Goal: Task Accomplishment & Management: Manage account settings

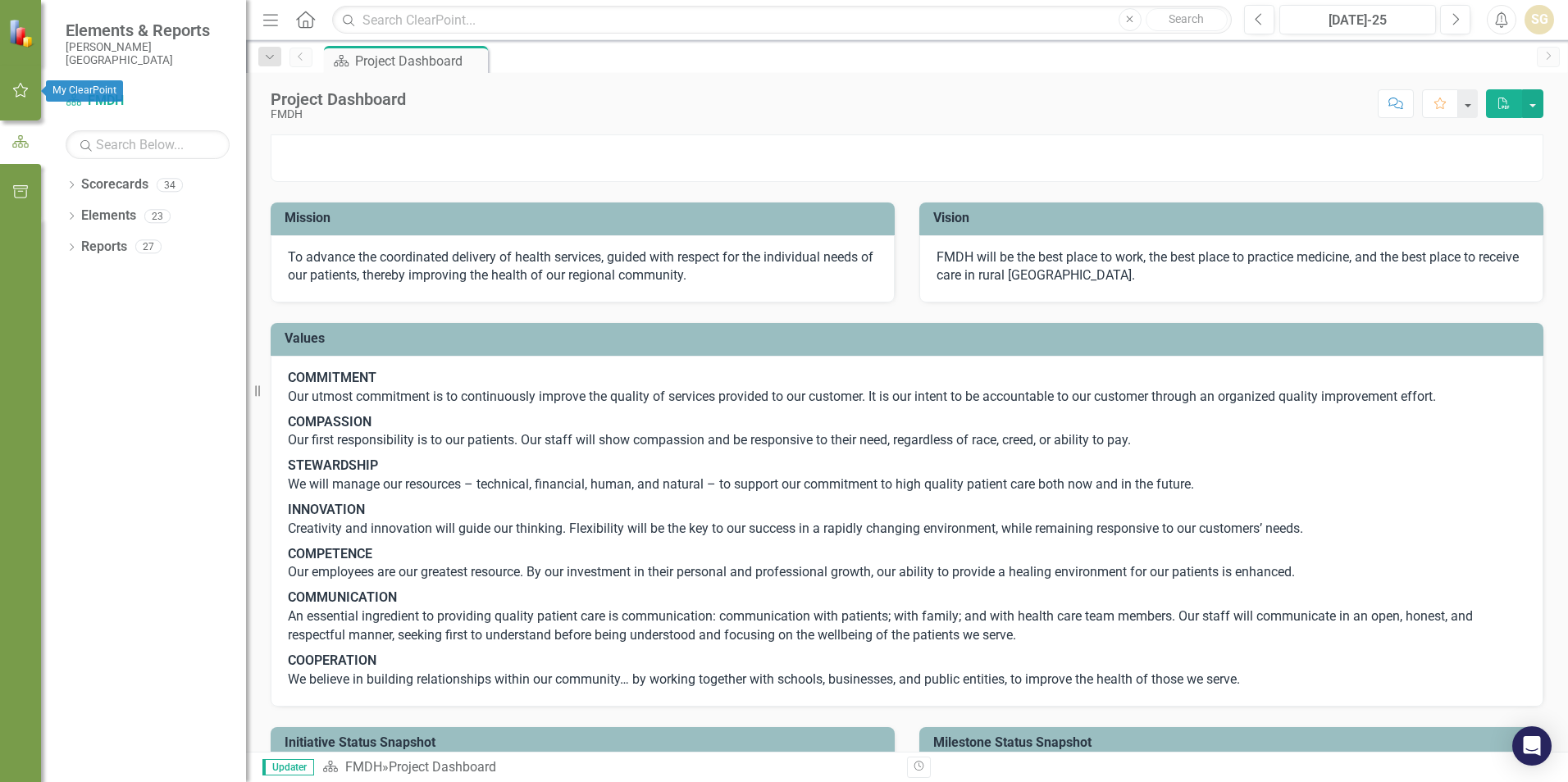
click at [25, 82] on button "button" at bounding box center [21, 91] width 37 height 34
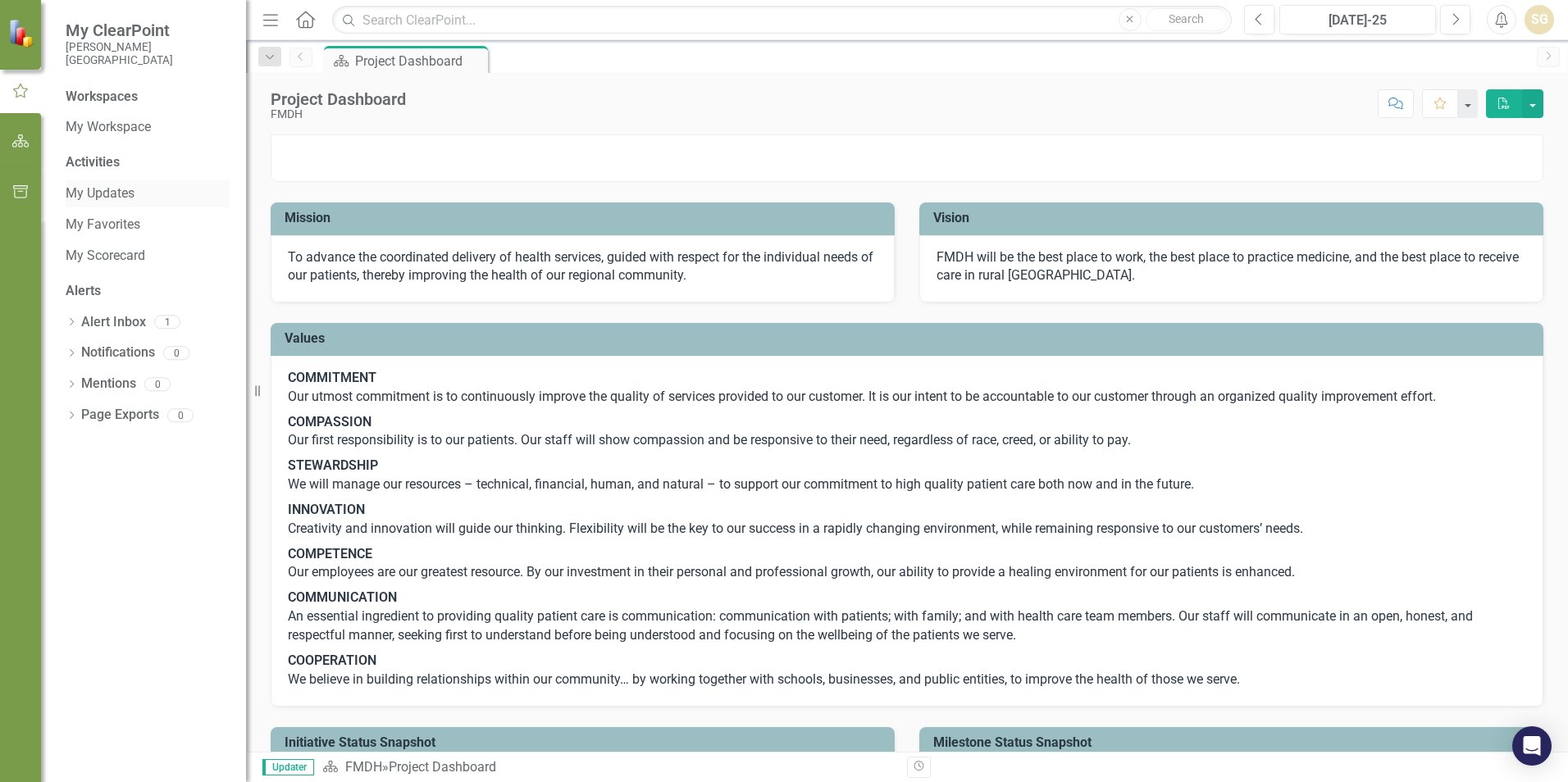
click at [100, 199] on link "My Updates" at bounding box center [147, 194] width 164 height 19
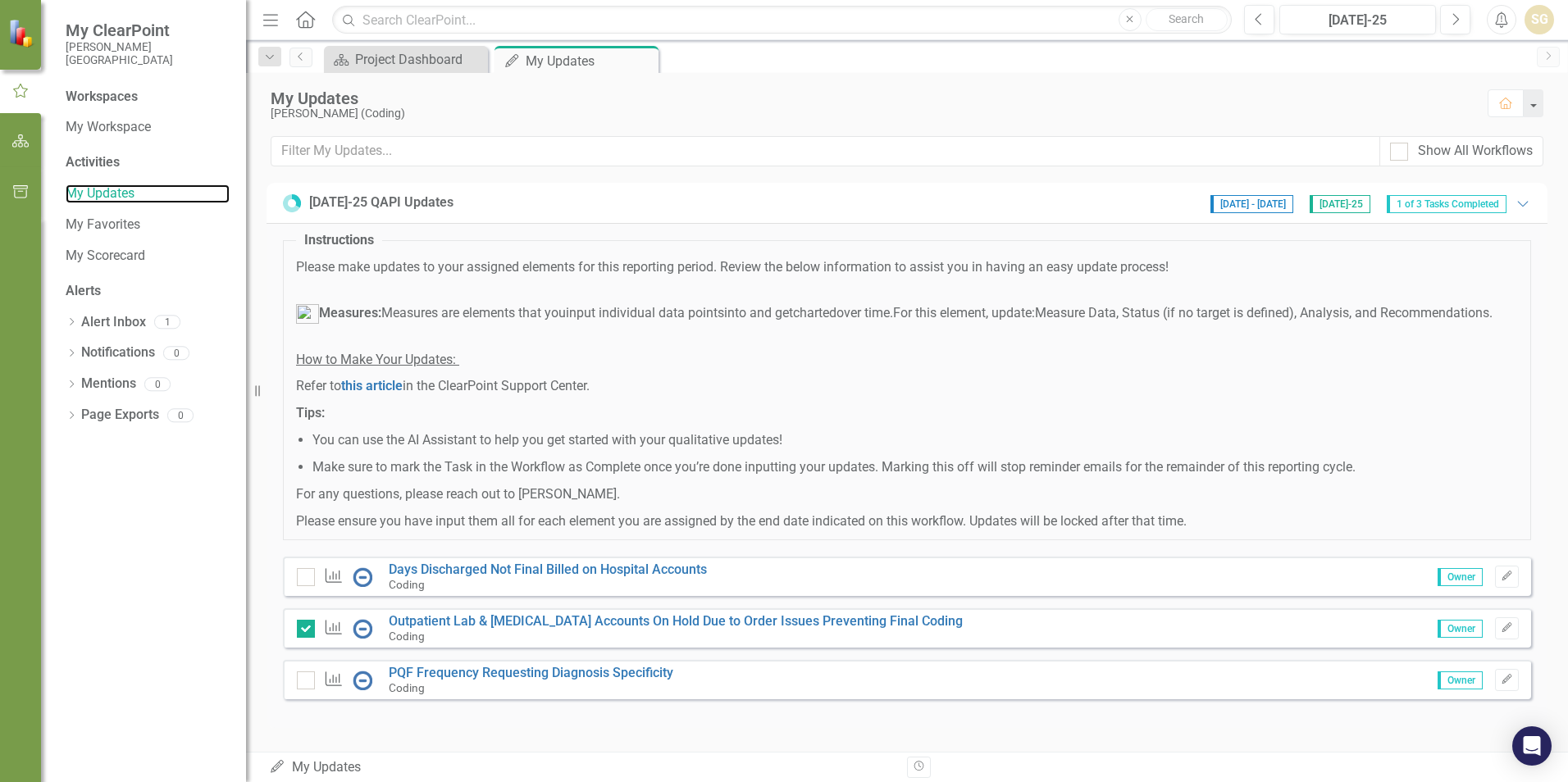
scroll to position [15, 0]
click at [1501, 577] on icon "Edit" at bounding box center [1507, 576] width 12 height 9
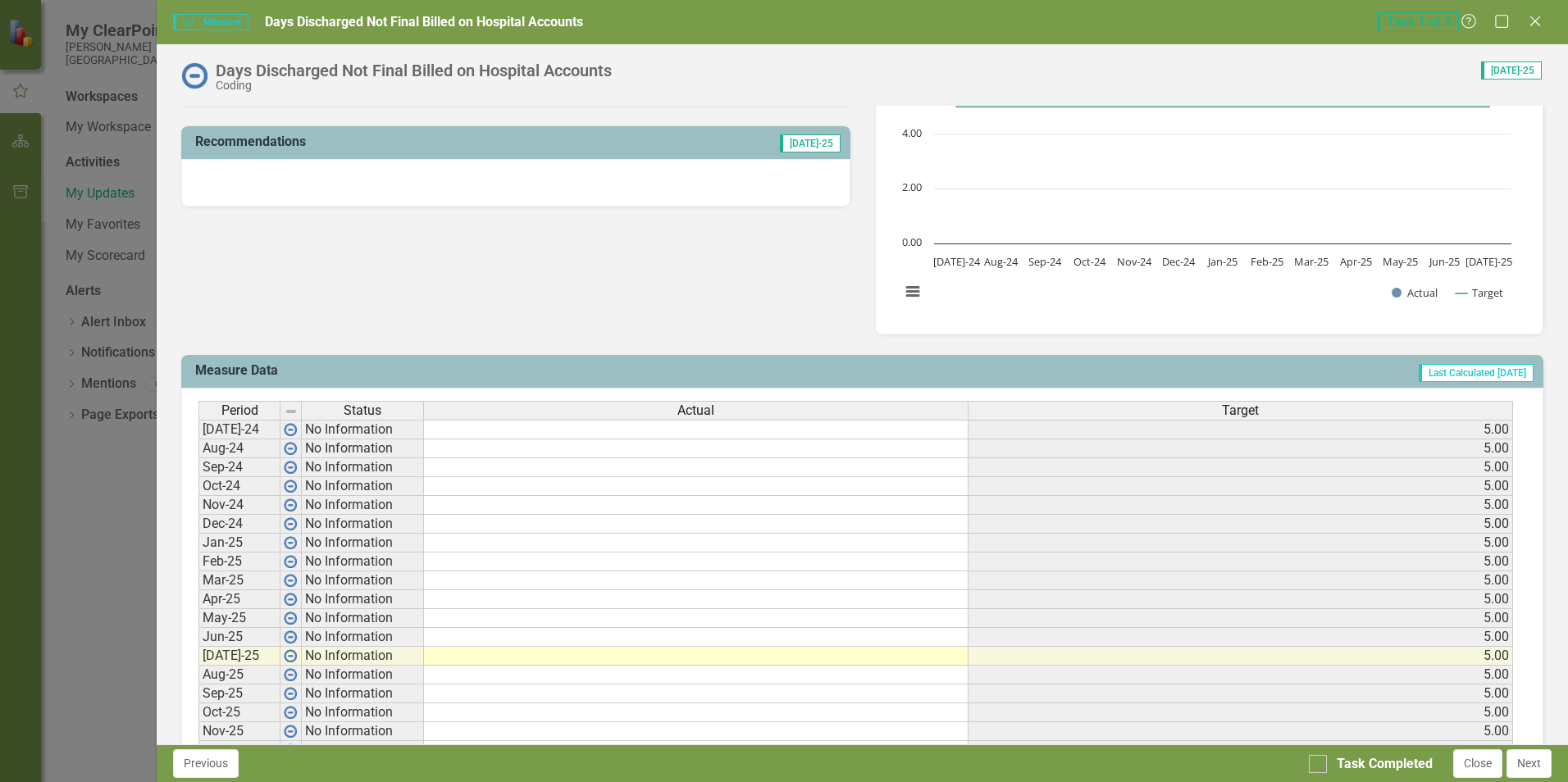
scroll to position [492, 0]
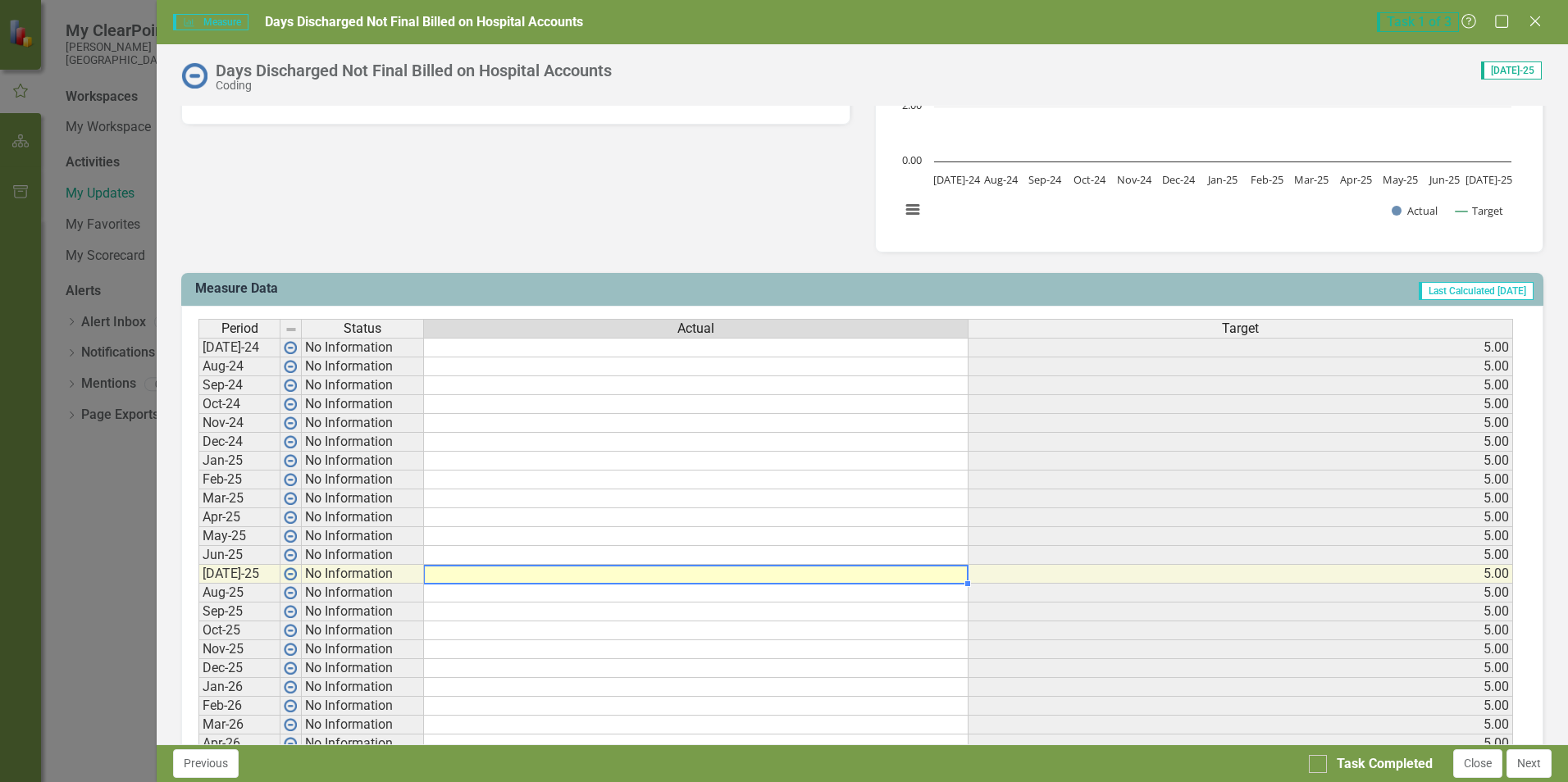
click at [496, 570] on td at bounding box center [696, 574] width 544 height 19
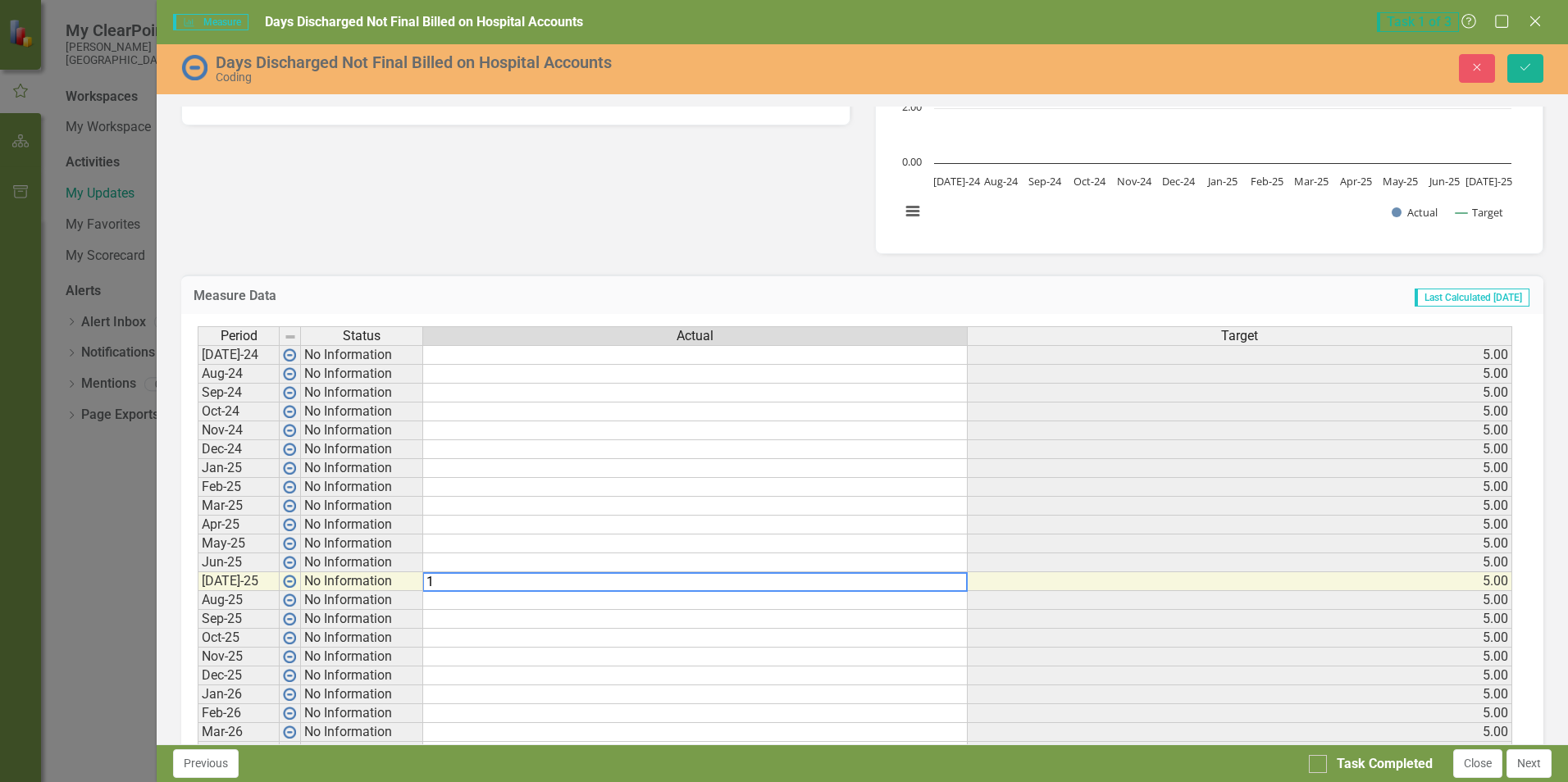
type textarea "10"
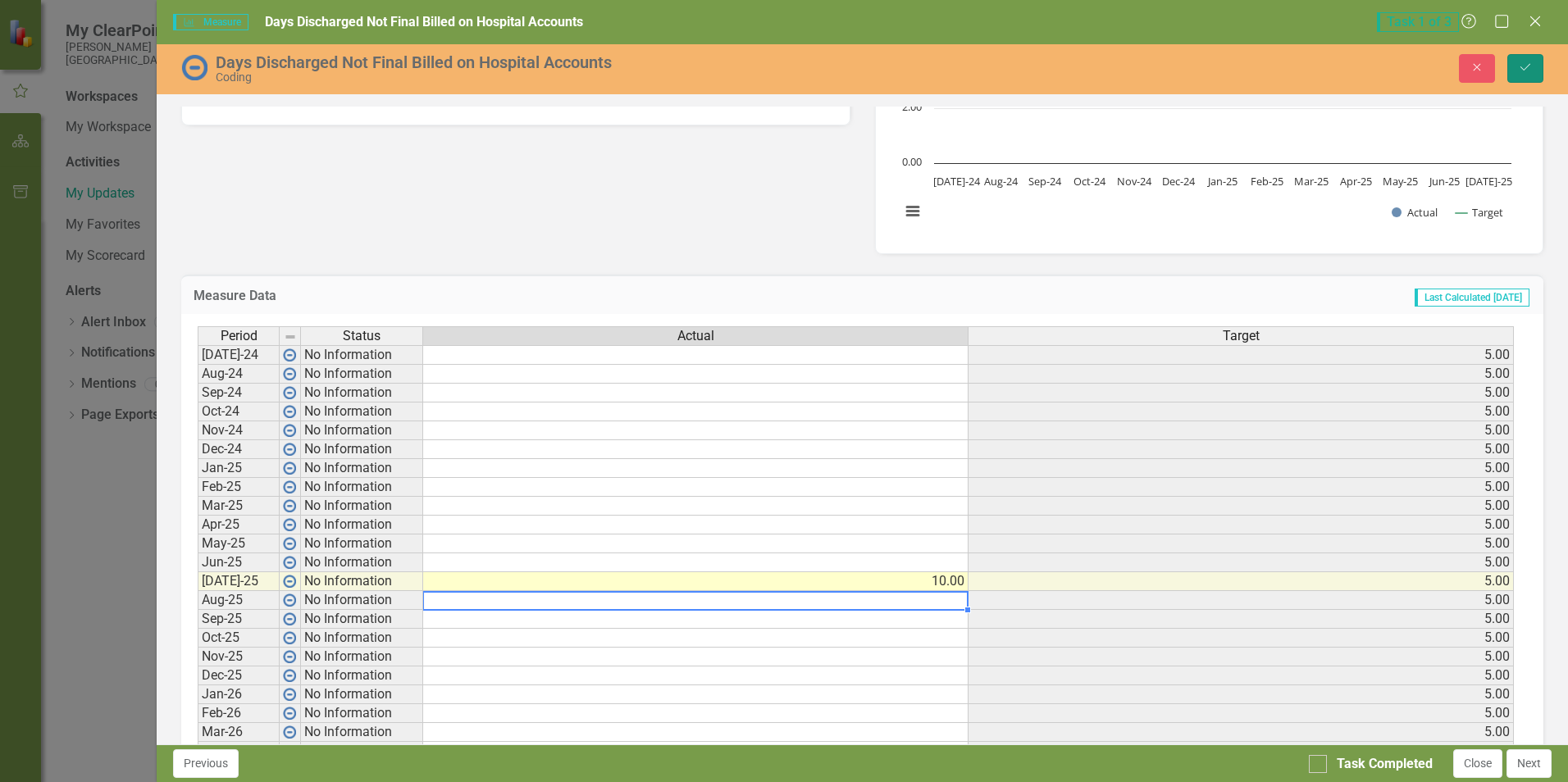
click at [1527, 65] on icon "Save" at bounding box center [1525, 67] width 15 height 11
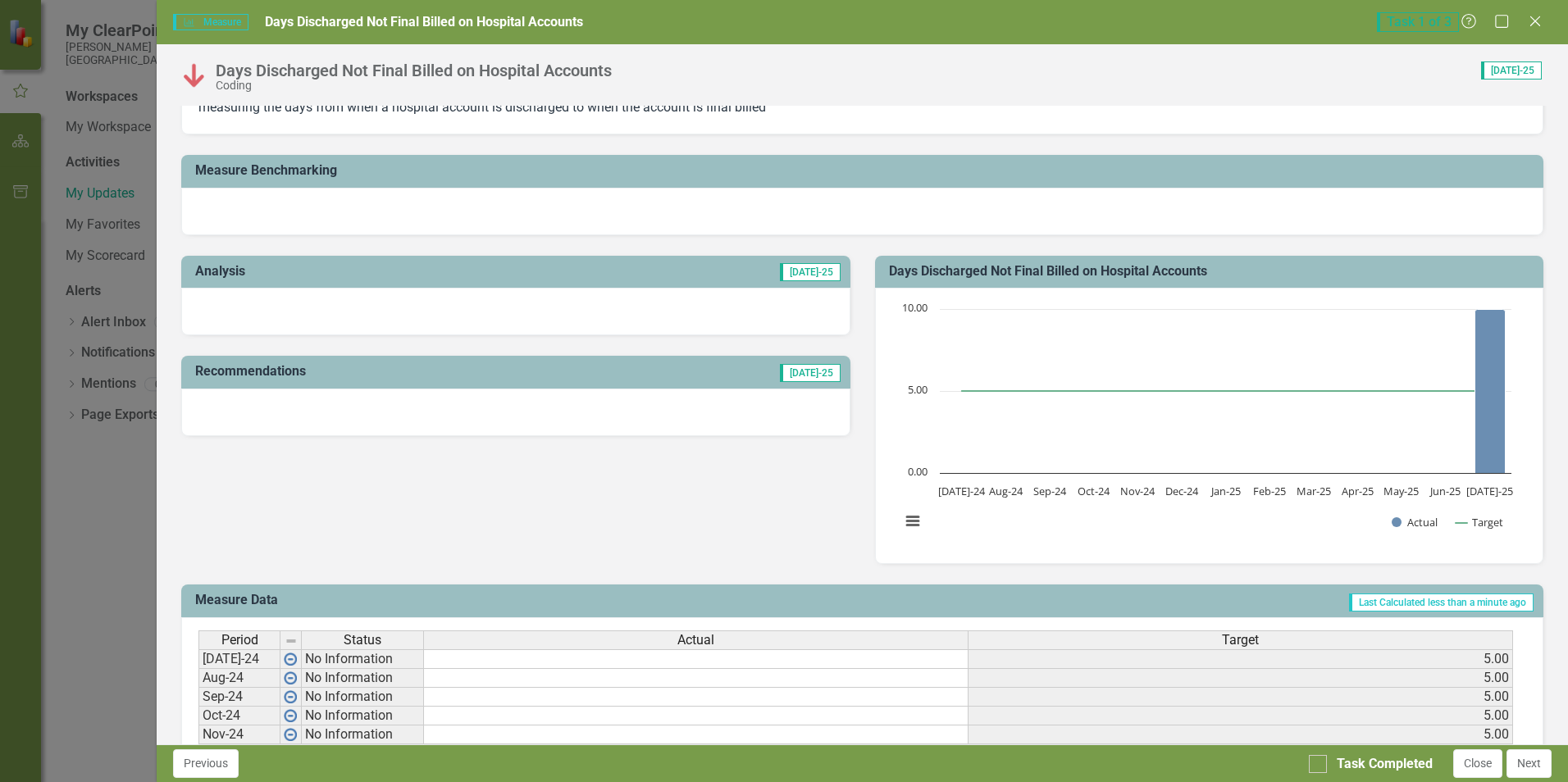
scroll to position [82, 0]
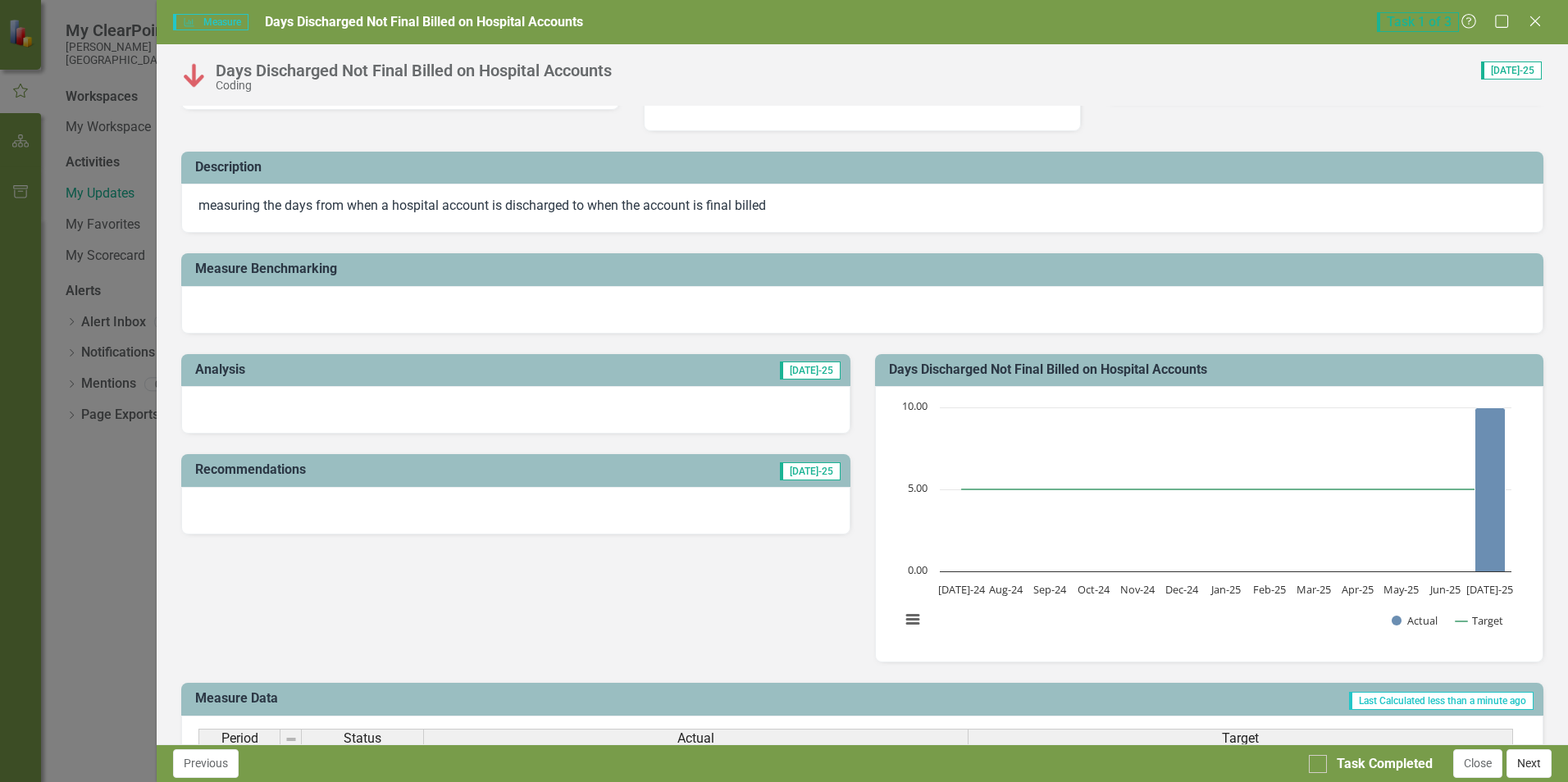
click at [1519, 756] on button "Next" at bounding box center [1528, 763] width 46 height 28
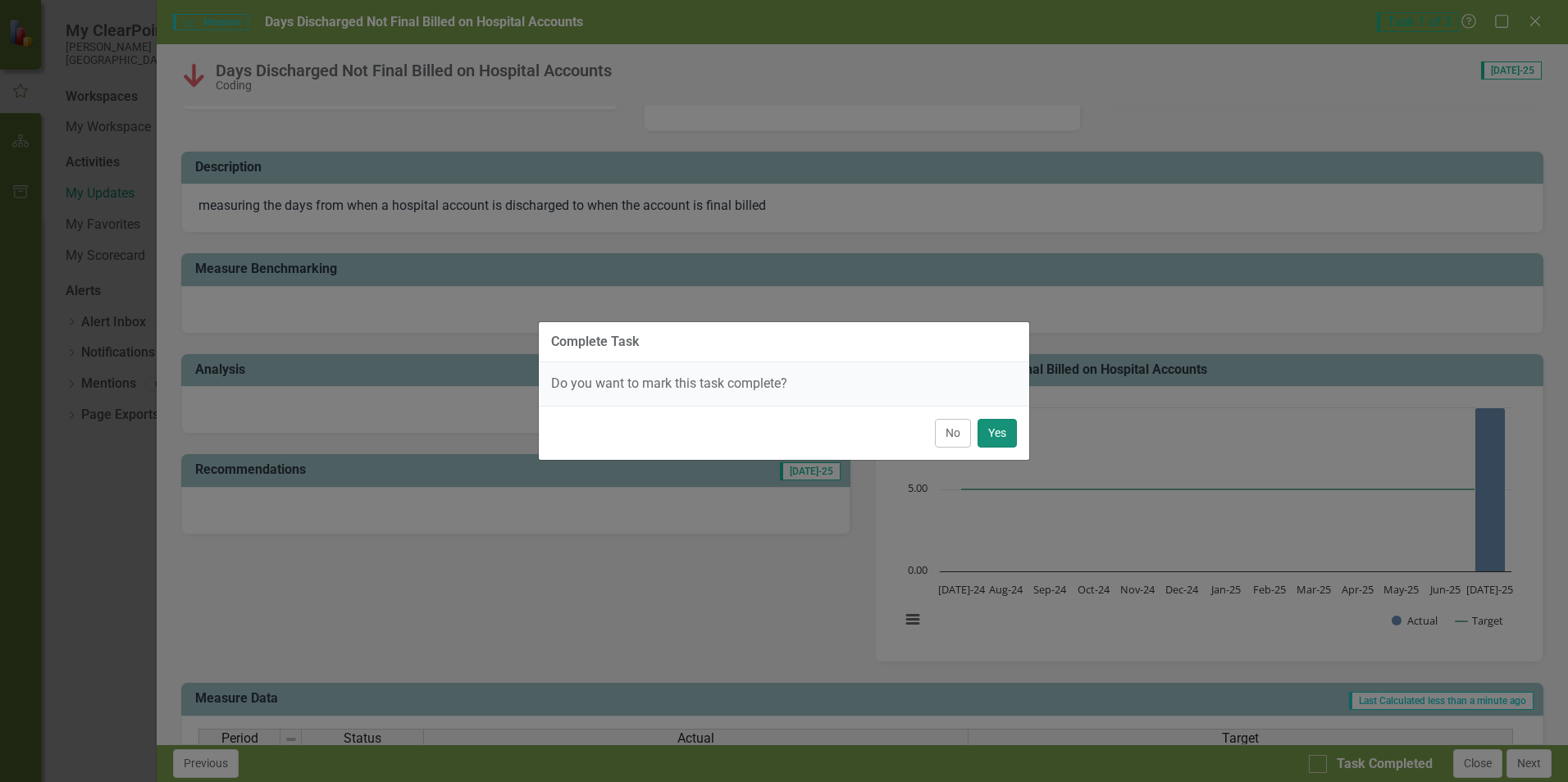
click at [994, 430] on button "Yes" at bounding box center [997, 433] width 40 height 28
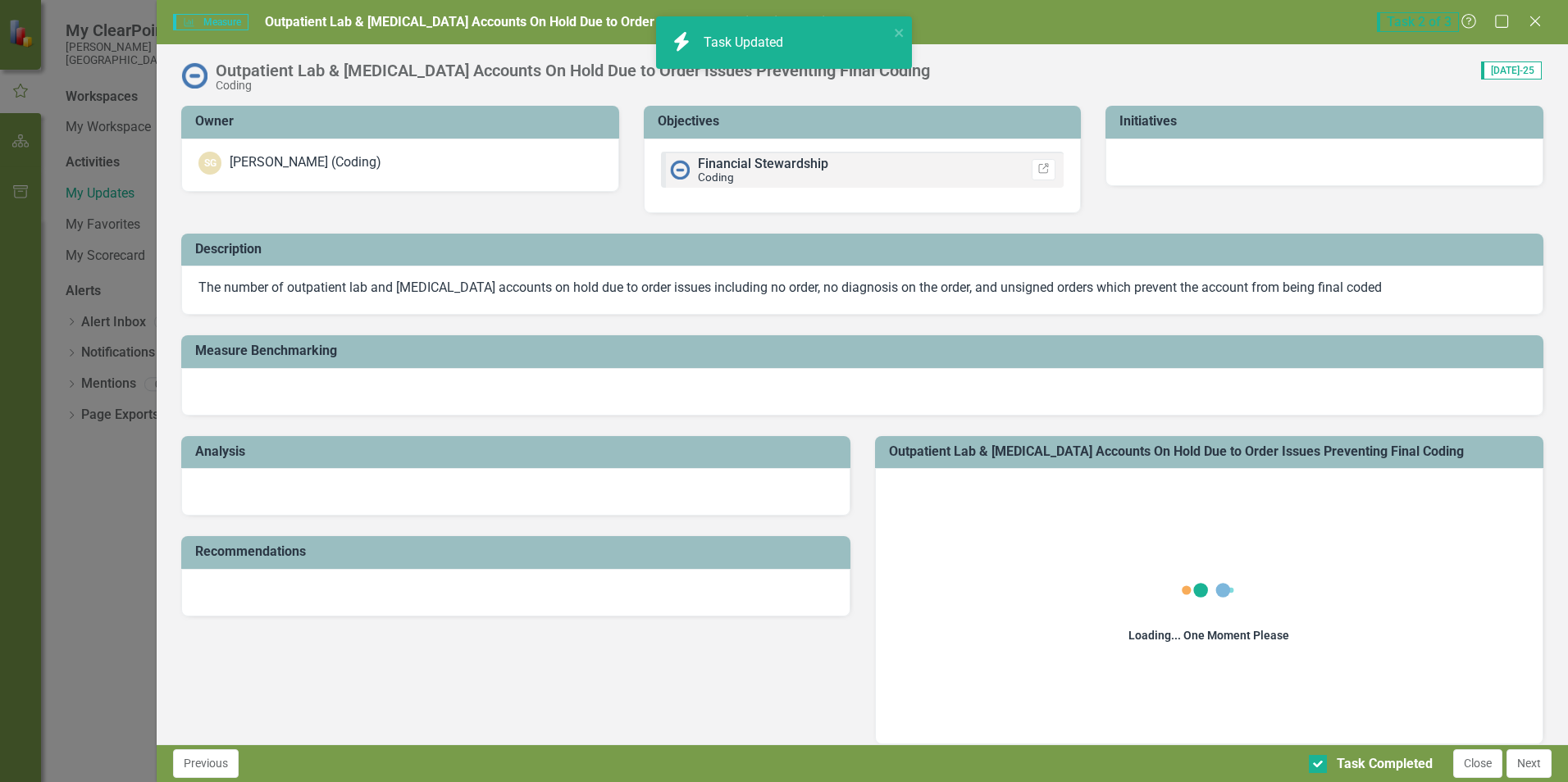
checkbox input "true"
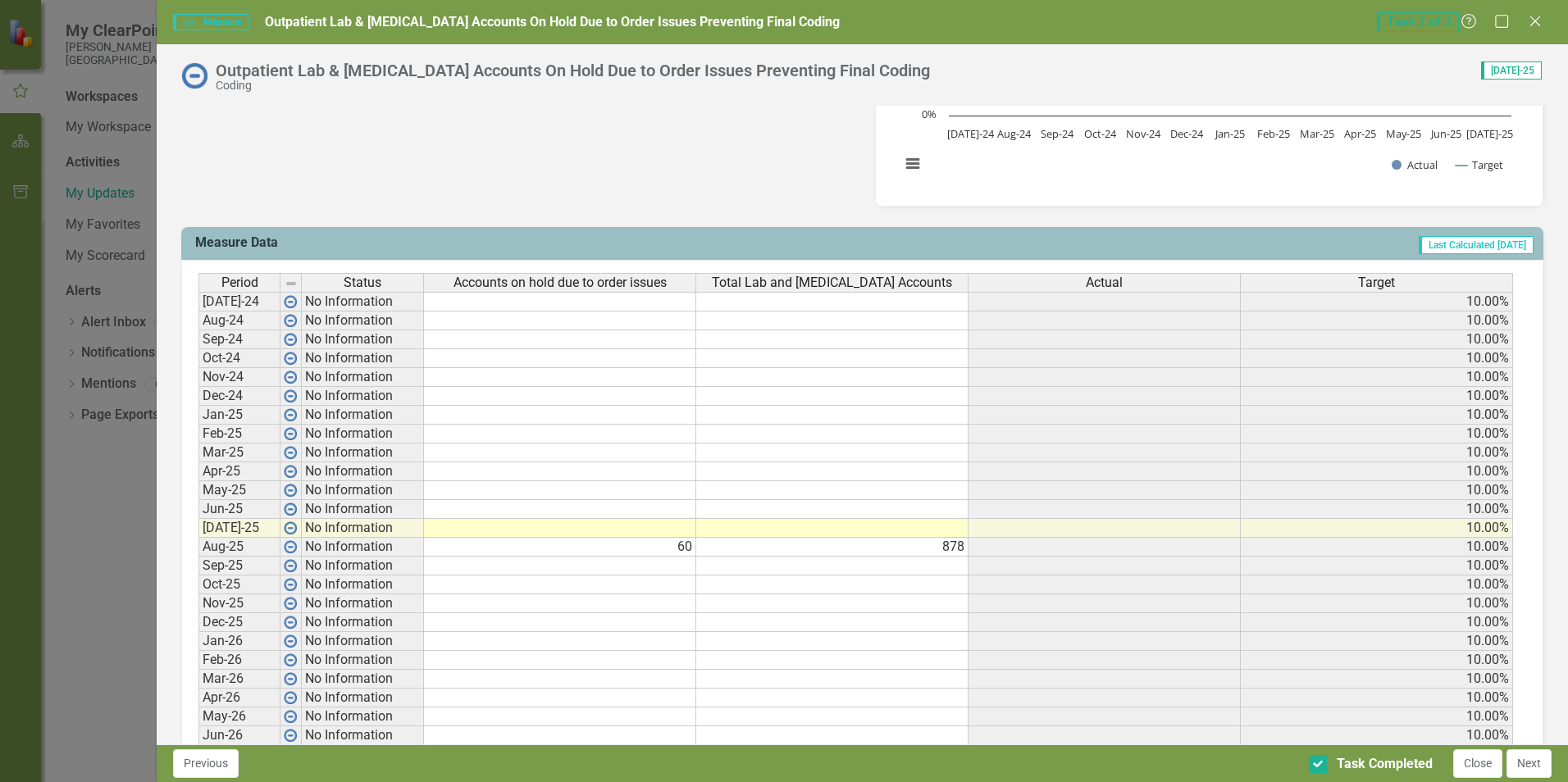
scroll to position [574, 0]
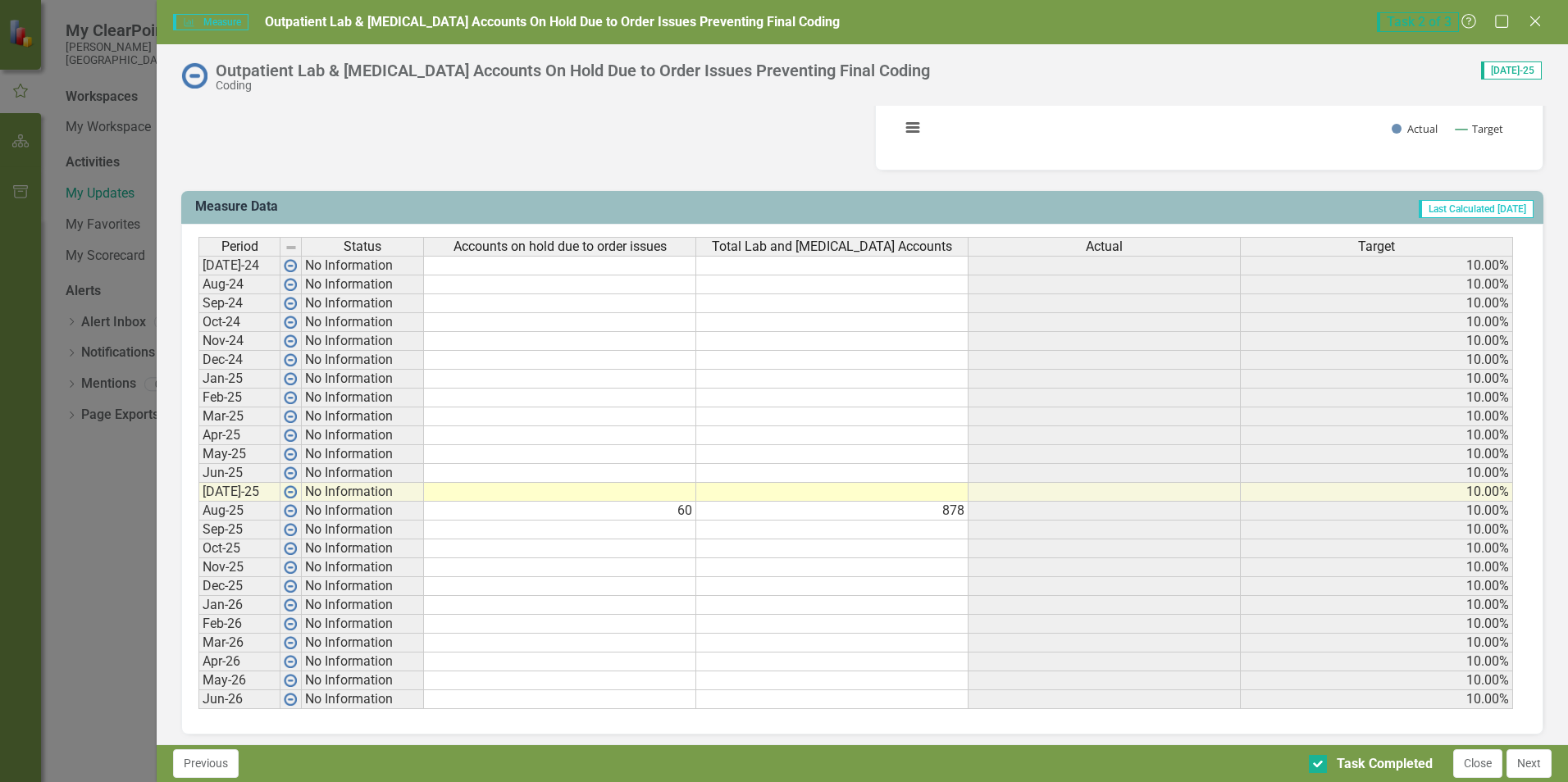
click at [507, 515] on td "60" at bounding box center [560, 511] width 272 height 19
click at [975, 514] on td at bounding box center [1104, 511] width 272 height 19
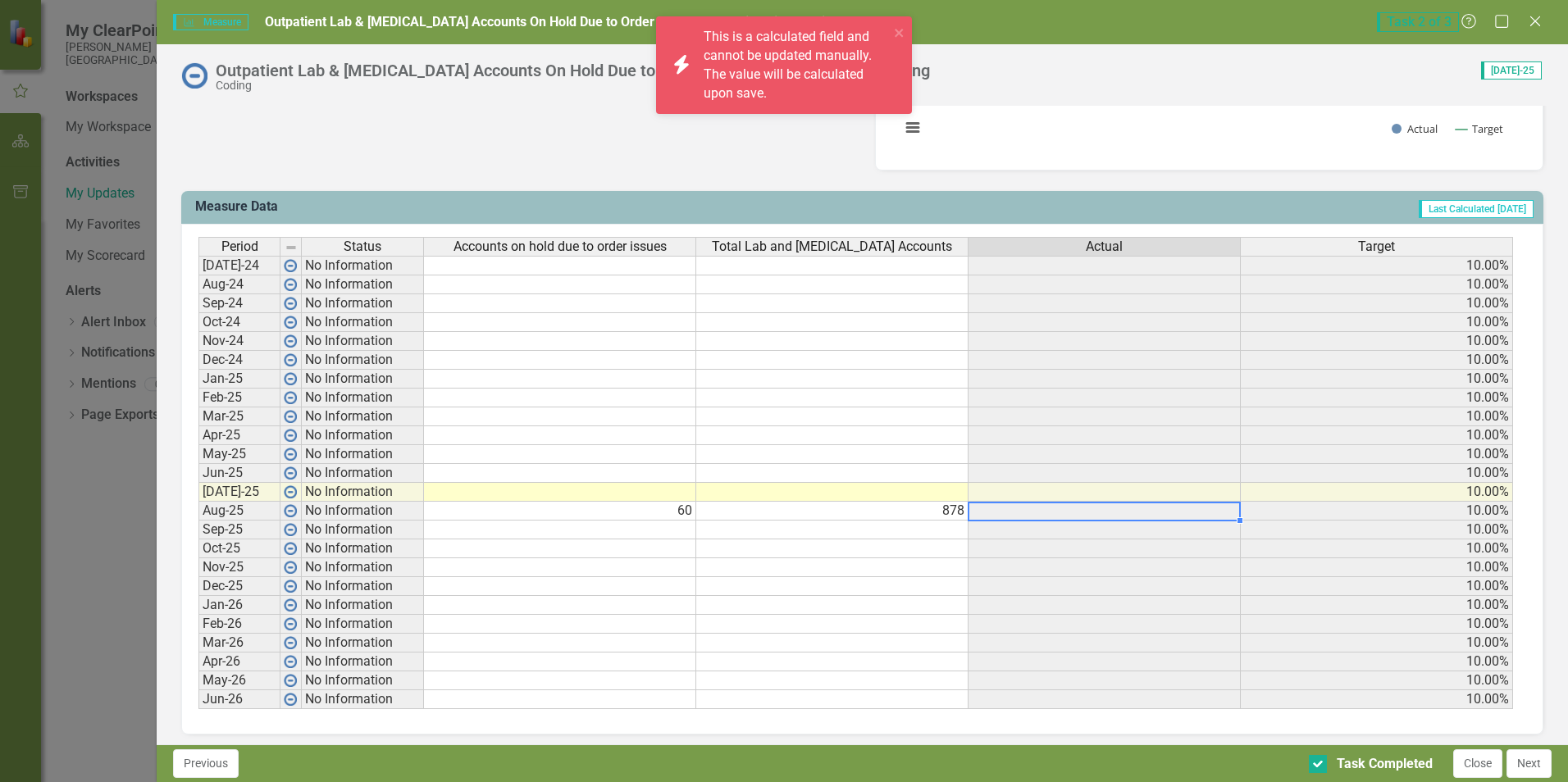
click at [975, 514] on td at bounding box center [1104, 511] width 272 height 19
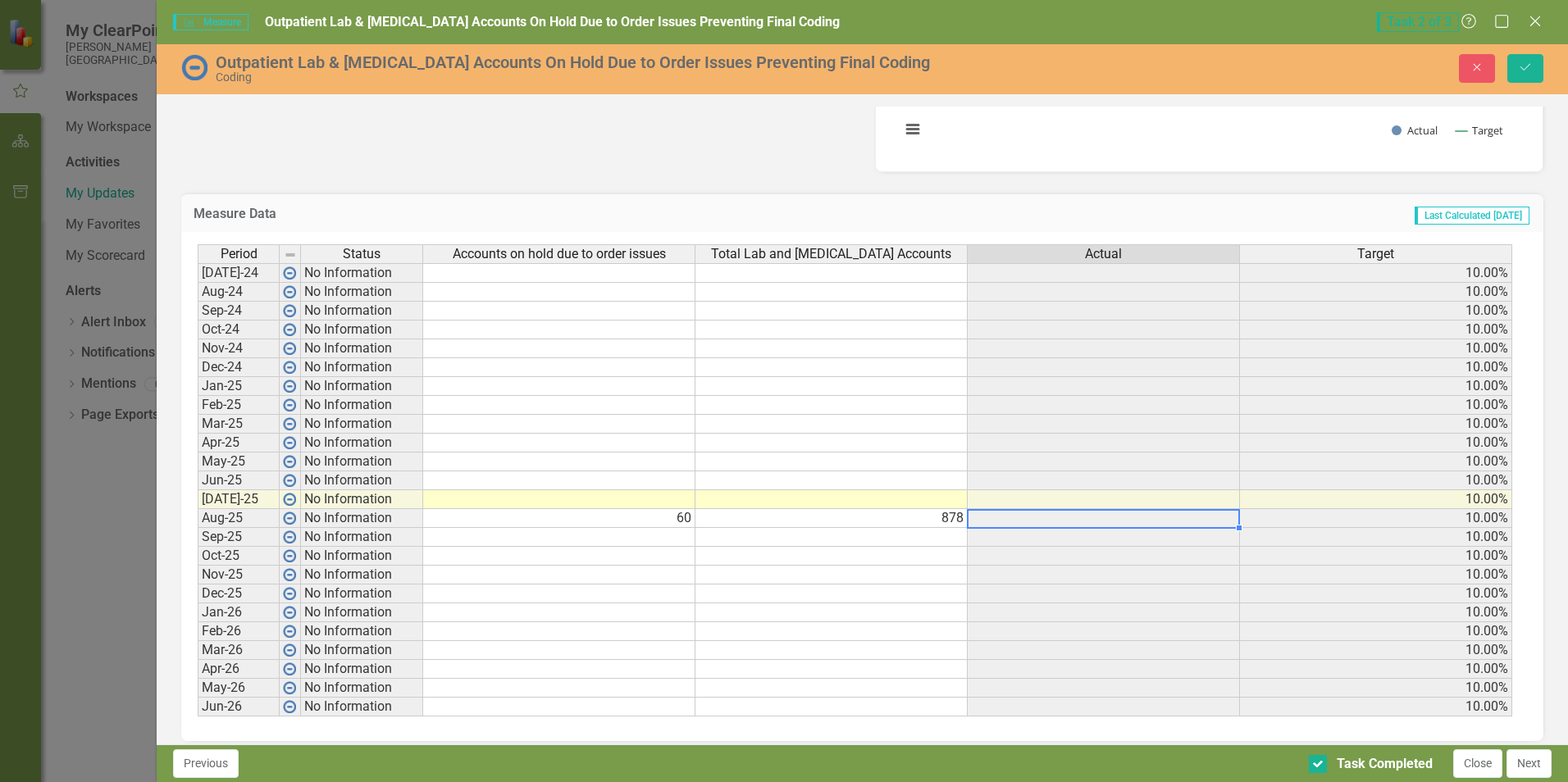
click at [669, 523] on td "60" at bounding box center [559, 518] width 272 height 19
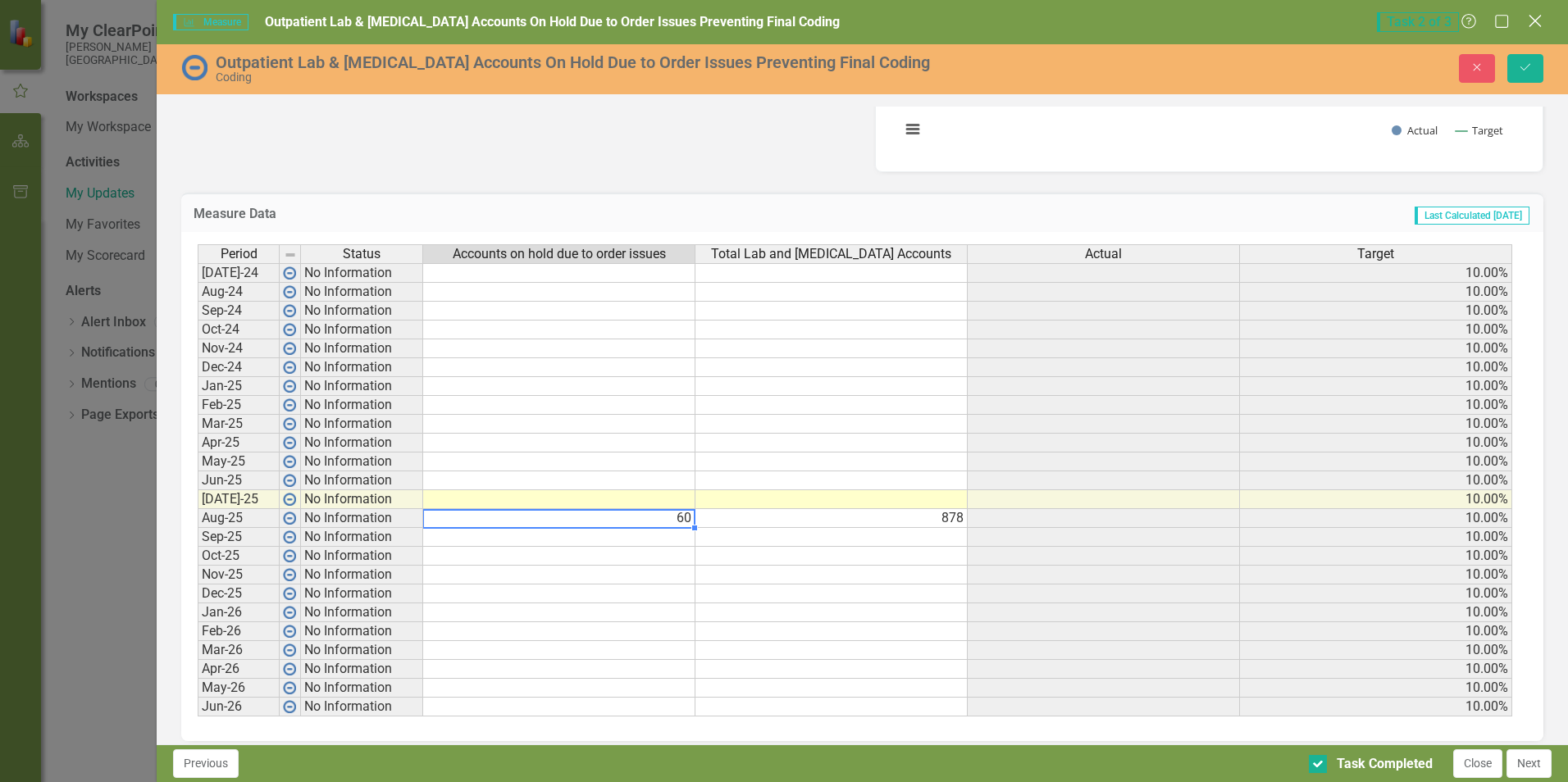
click at [1526, 22] on icon "Close" at bounding box center [1535, 21] width 21 height 15
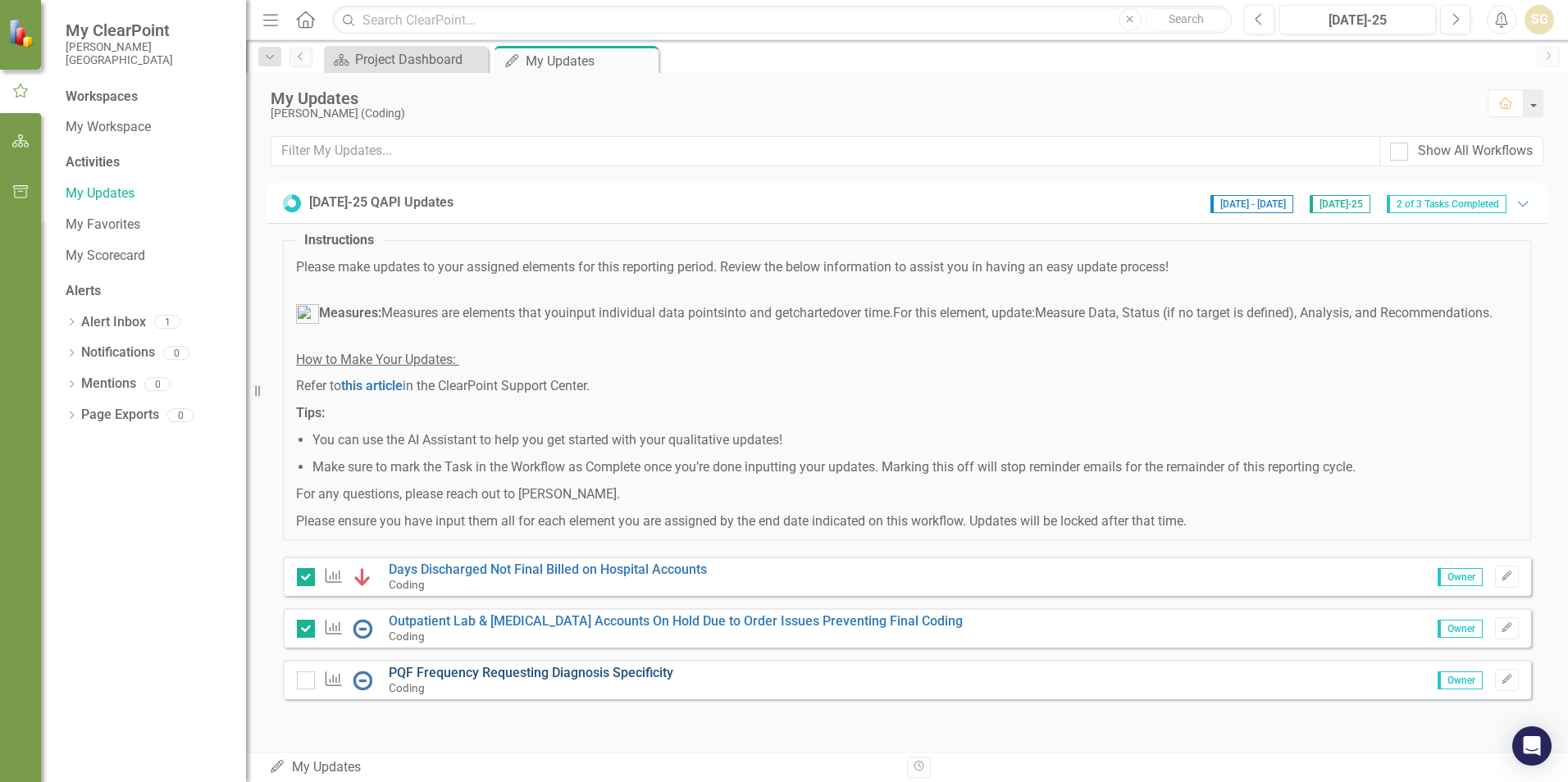
click at [628, 670] on link "PQF Frequency Requesting Diagnosis Specificity" at bounding box center [531, 673] width 284 height 15
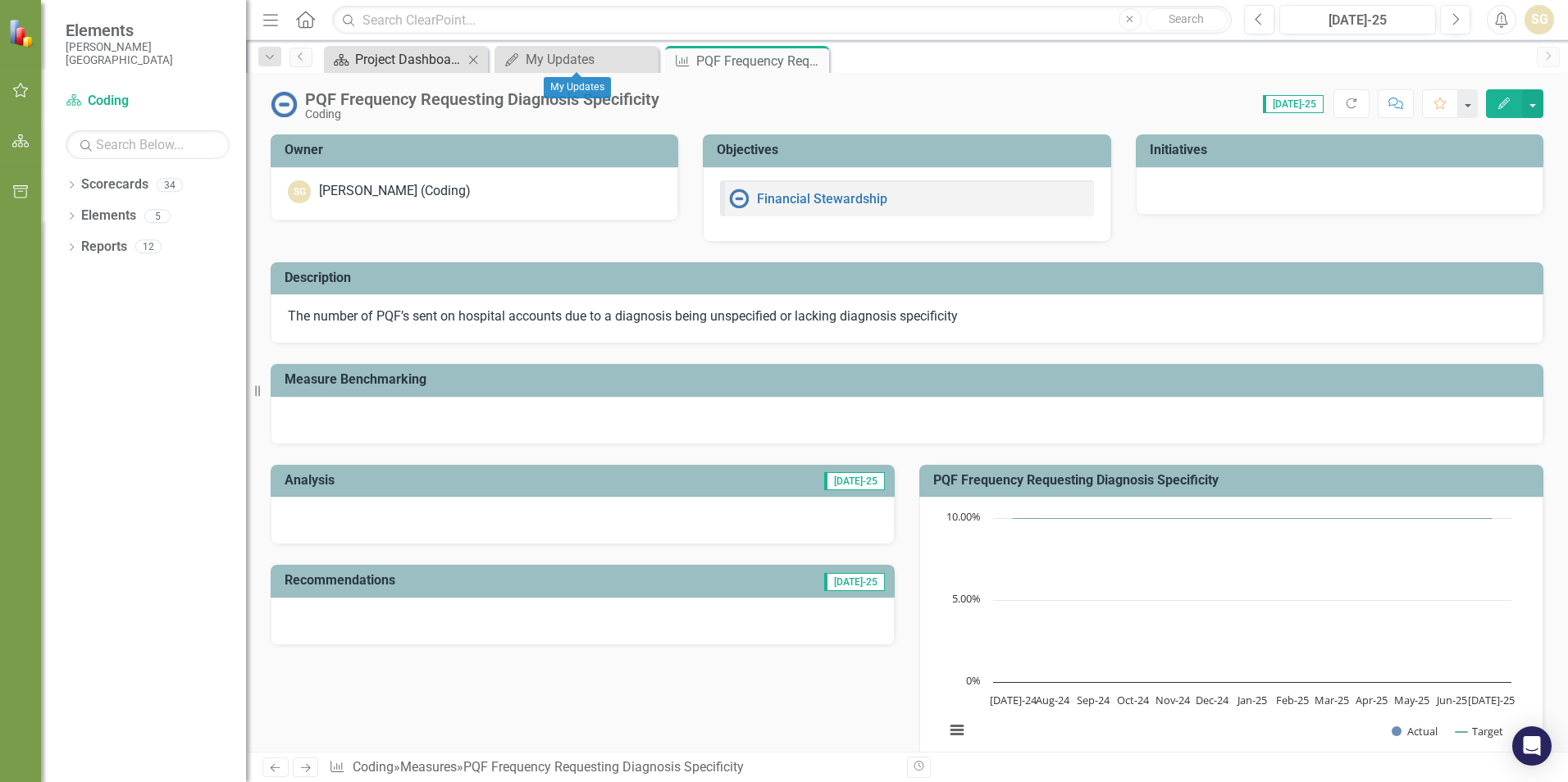
click at [433, 58] on div "Project Dashboard" at bounding box center [410, 59] width 108 height 21
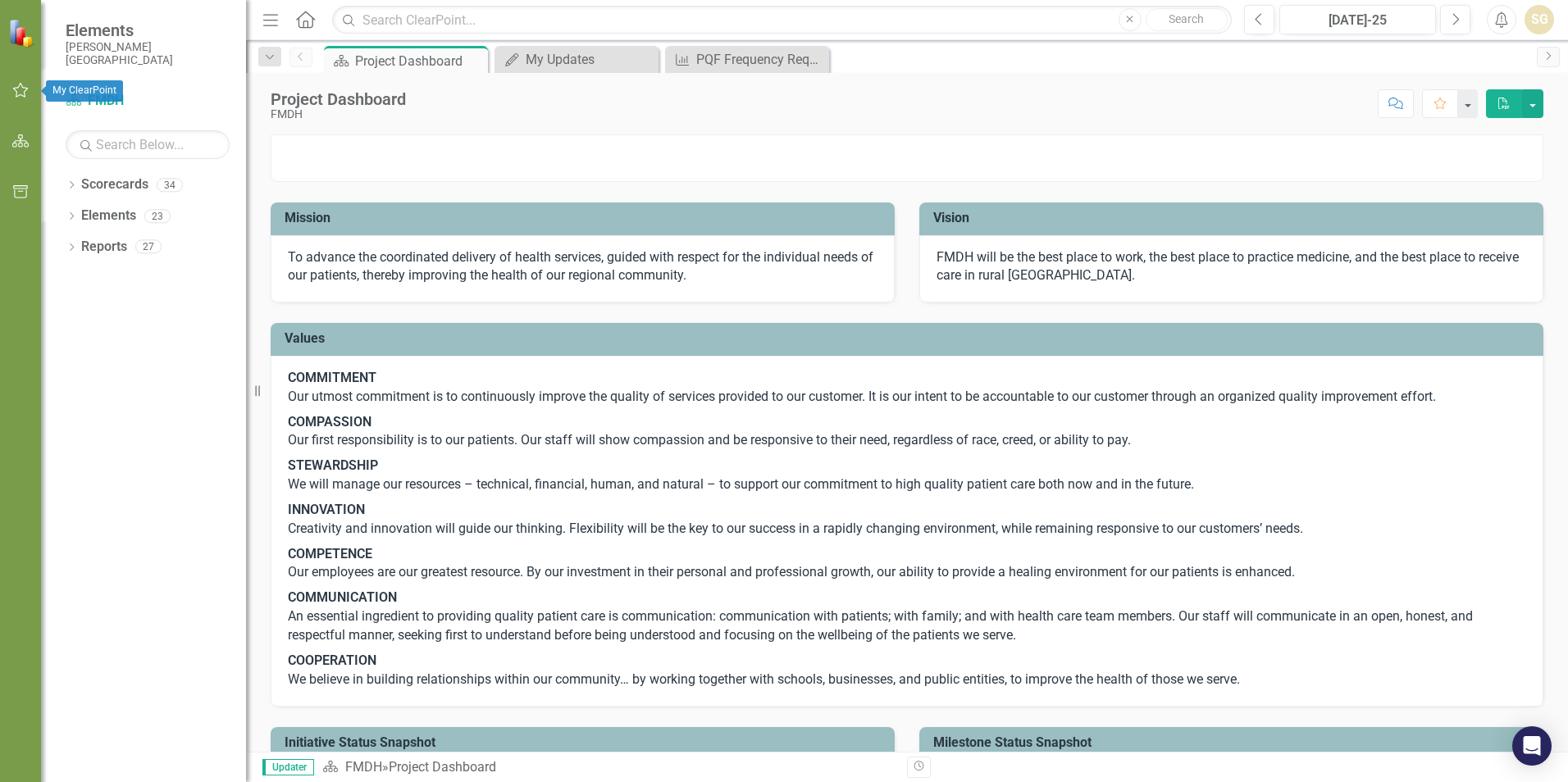
click at [18, 98] on button "button" at bounding box center [21, 91] width 37 height 34
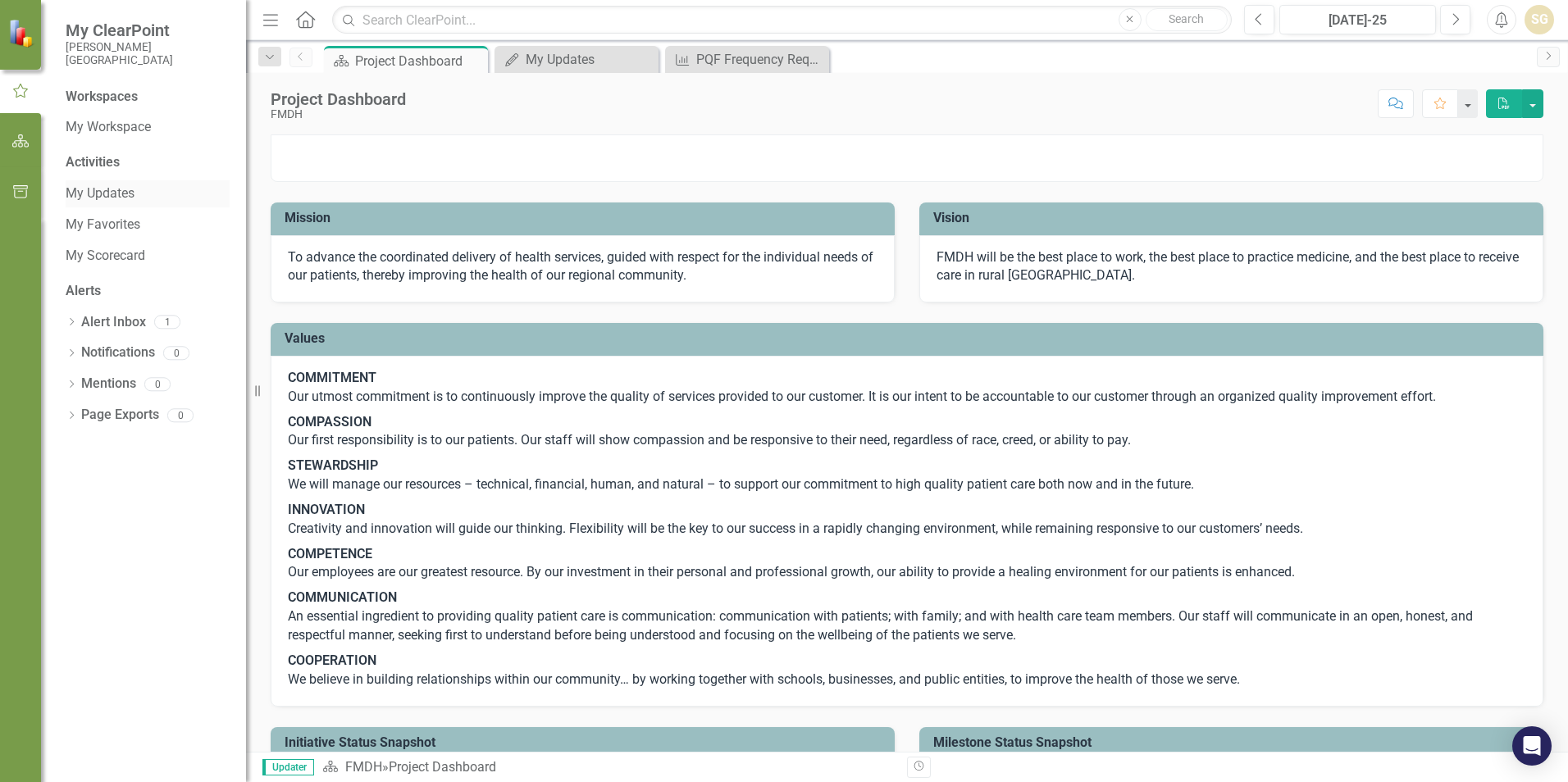
click at [88, 192] on link "My Updates" at bounding box center [147, 194] width 164 height 19
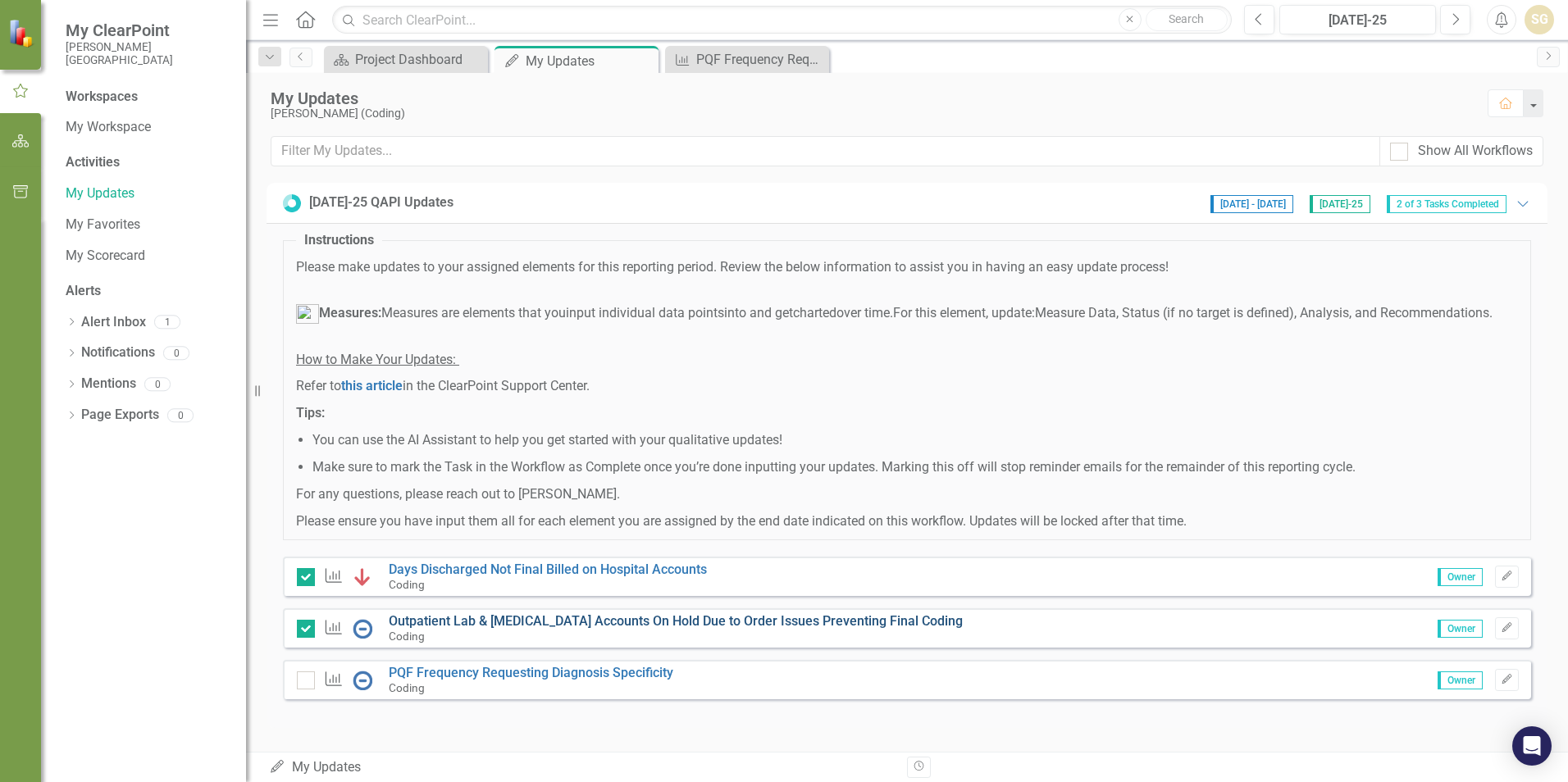
click at [842, 629] on link "Outpatient Lab & [MEDICAL_DATA] Accounts On Hold Due to Order Issues Preventing…" at bounding box center [676, 621] width 574 height 15
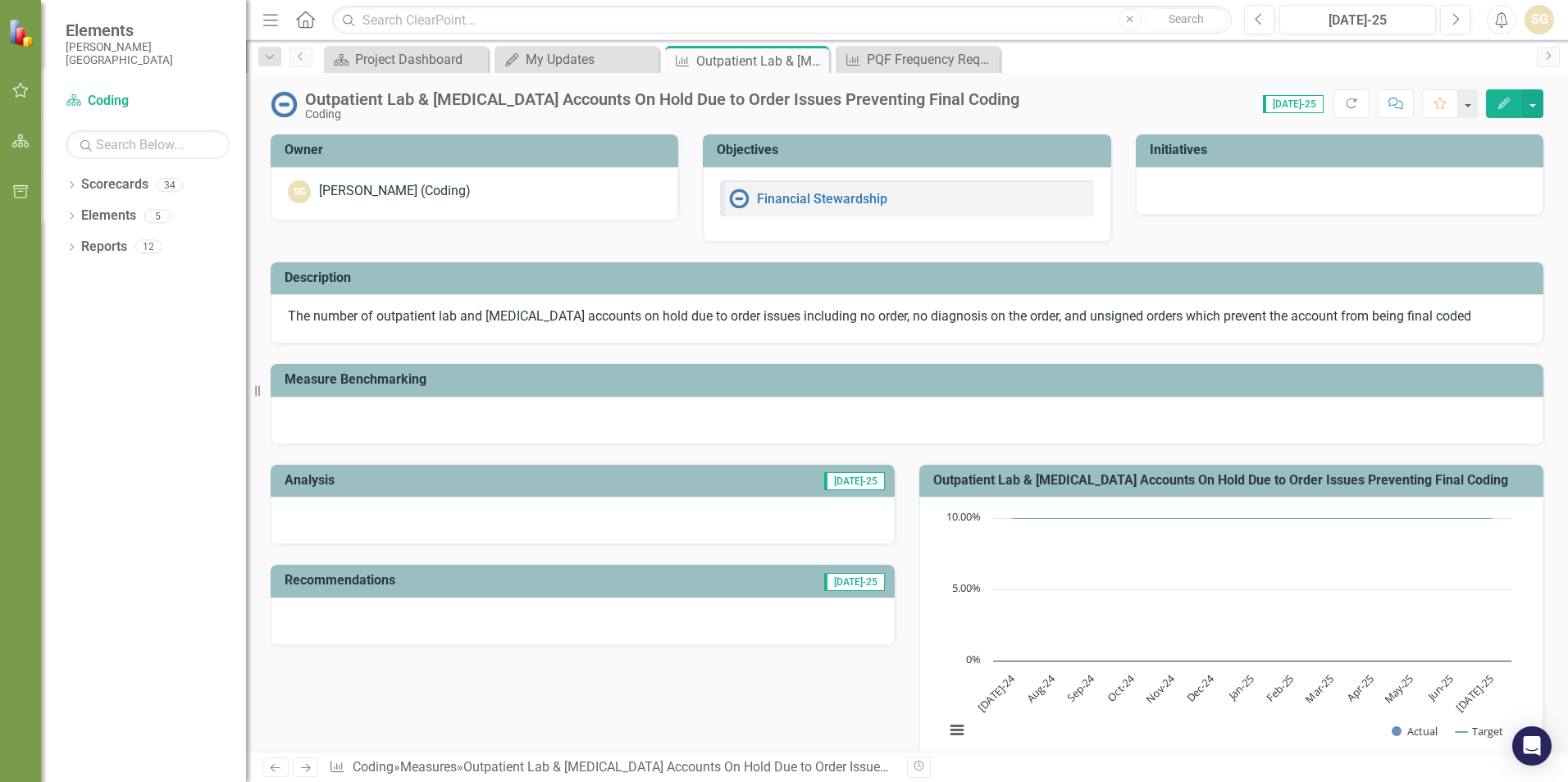
scroll to position [492, 0]
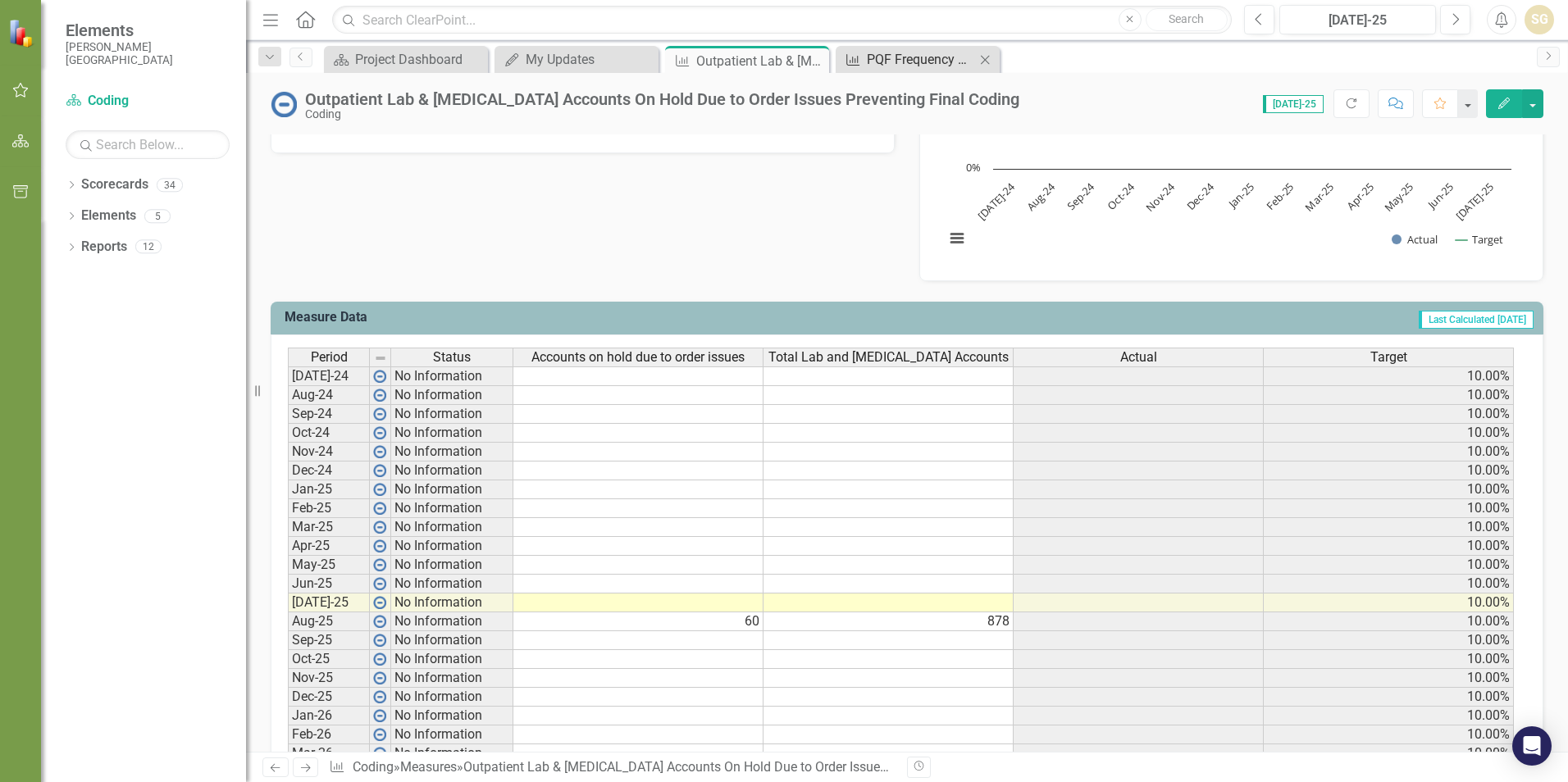
click at [958, 58] on div "PQF Frequency Requesting Diagnosis Specificity" at bounding box center [921, 59] width 108 height 21
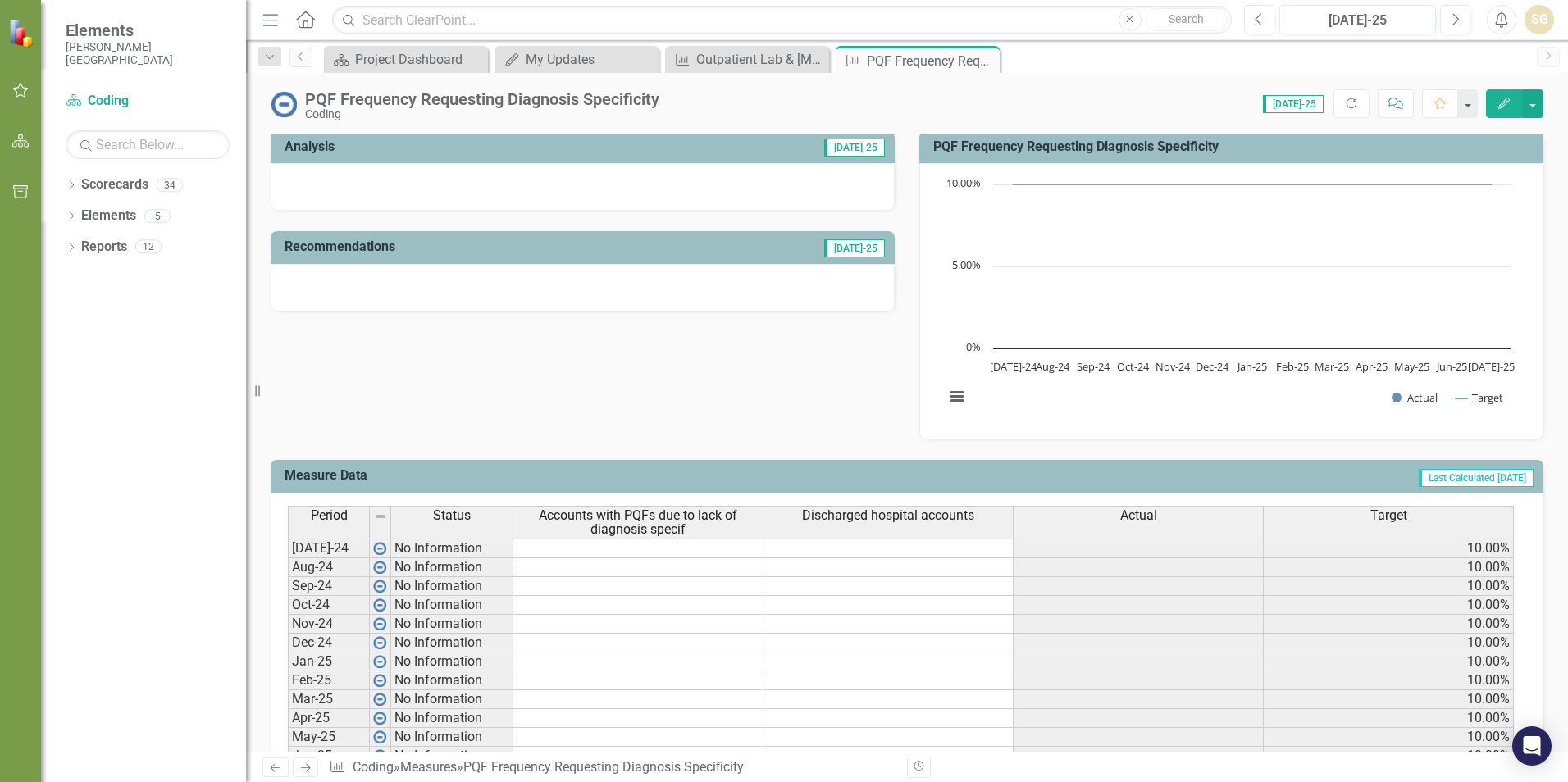
scroll to position [410, 0]
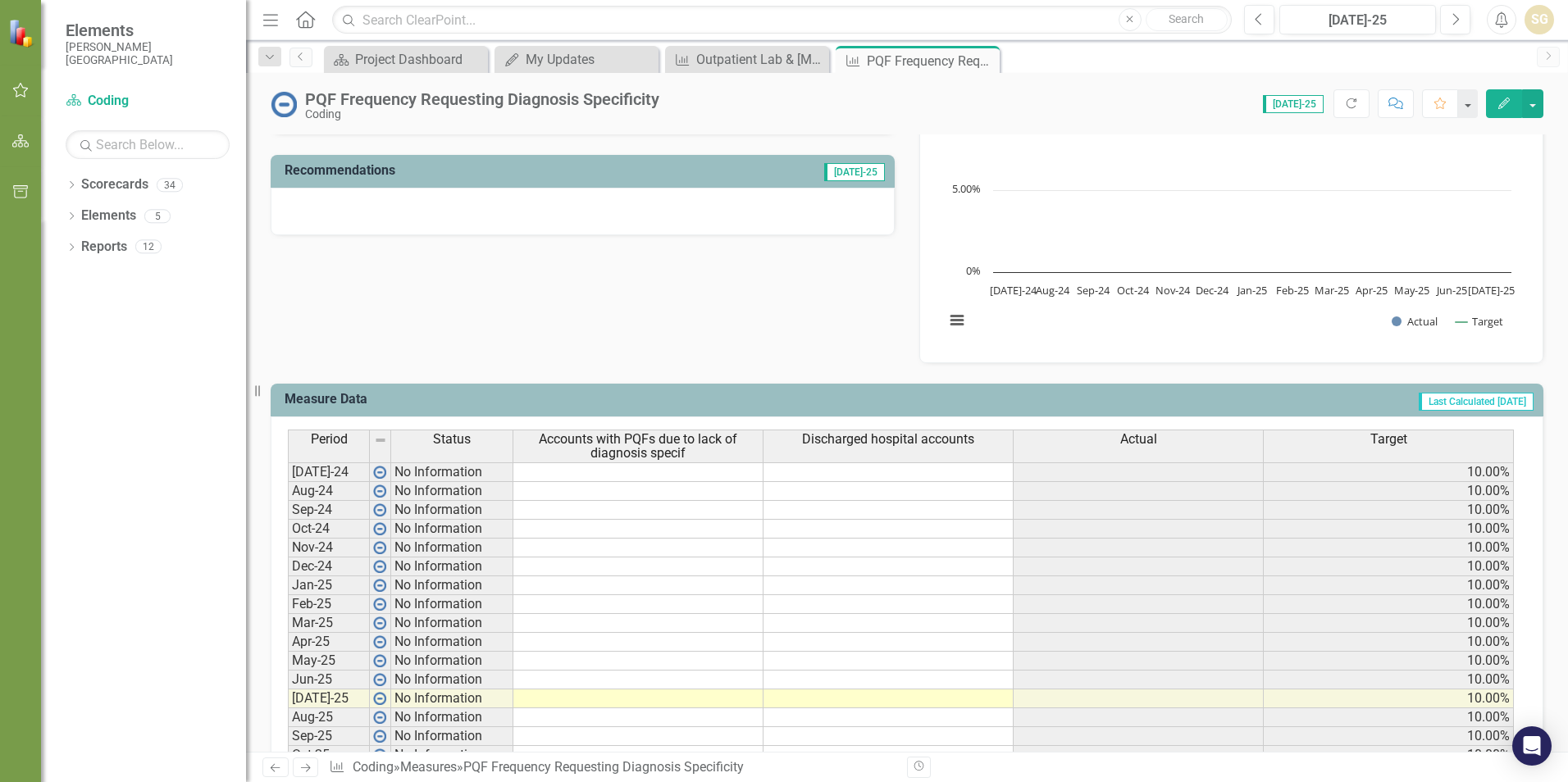
click at [1540, 22] on div "SG" at bounding box center [1539, 20] width 29 height 29
